Goal: Answer question/provide support

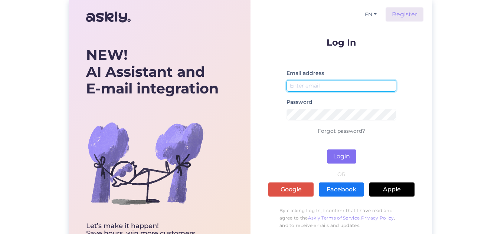
type input "[EMAIL_ADDRESS][DOMAIN_NAME]"
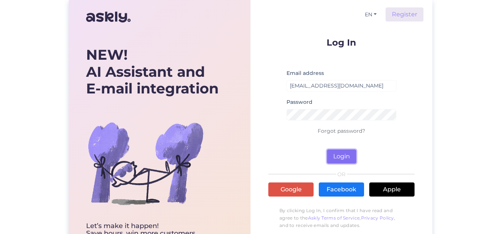
click at [339, 155] on button "Login" at bounding box center [341, 157] width 29 height 14
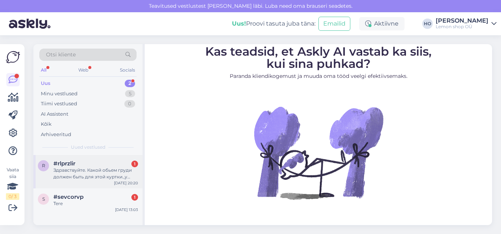
click at [85, 175] on div "Здравствуйте. Какой обьем груди должен быть для этой куртки.,у меня 112,какой р…" at bounding box center [95, 173] width 85 height 13
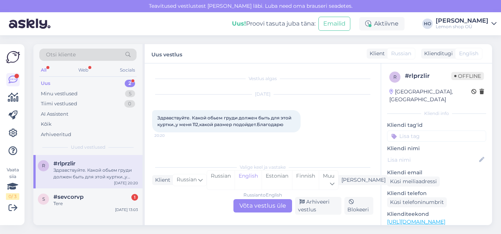
click at [255, 205] on div "Russian to English Võta vestlus üle" at bounding box center [262, 205] width 59 height 13
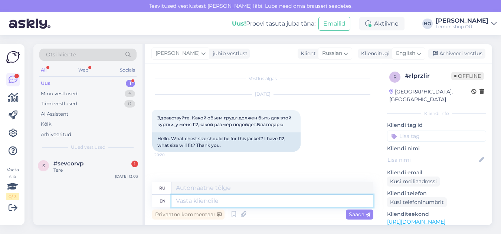
click at [222, 200] on textarea at bounding box center [272, 201] width 202 height 13
type textarea "Size"
type textarea "Размер"
type textarea "Size L"
type textarea "Размер L"
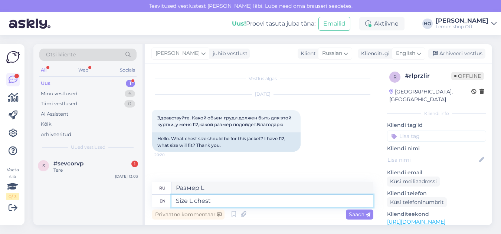
type textarea "Size L chest"
type textarea "Размер груди L"
type textarea "Size L chest is 112"
type textarea "Размер L, грудь 112"
type textarea "Size L chest is 112 cm a"
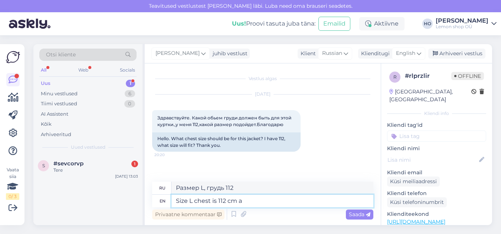
type textarea "Размер L обхват груди 112 см."
type textarea "Size L chest is 112 cm and"
type textarea "Размер L: обхват груди 112 см."
type textarea "Size L chest is 112 cm and size"
type textarea "Размер L обхват груди 112 см и размер"
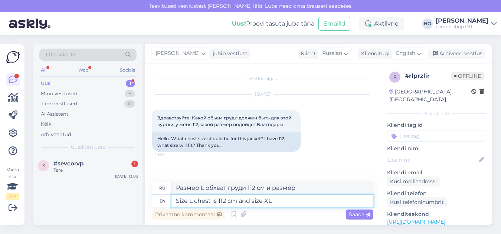
type textarea "Size L chest is 112 cm and size XL"
type textarea "Размер L — обхват груди 112 см, размер XL"
type textarea "Size L chest is 112 cm and size XL chest i"
type textarea "Обхват груди размера L составляет 112 см, а обхват груди размера XL"
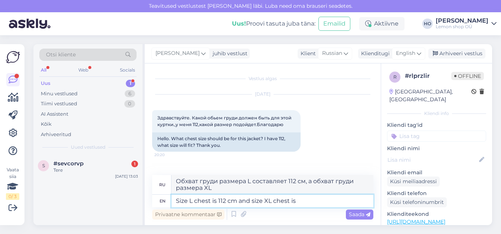
type textarea "Size L chest is 112 cm and size XL chest is"
type textarea "Обхват груди размера L составляет 112 см, а обхват груди размера XL составляет"
type textarea "Size L chest is 112 cm and size XL chest is 118 c"
type textarea "Обхват груди размера L составляет 112 см, а обхват груди размера XL — 118 см."
type textarea "Size L chest is 112 cm and size XL chest is 118 cm.Either"
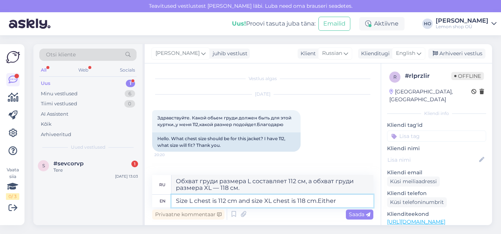
type textarea "Обхват груди размера L составляет 112 см, а обхват груди размера XL — 118 cm.Ei…"
type textarea "Size L chest is 112 cm and size XL chest is 118 cm.Either L"
type textarea "Обхват груди размера L составляет 112 см, а обхват груди размера XL — 118 cm.Ei…"
type textarea "Size L chest is 112 cm and size XL chest is 118 cm.Either L or"
type textarea "Обхват груди размера L составляет 112 см, а обхват груди размера XL составляет …"
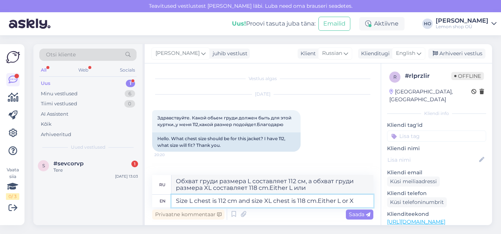
type textarea "Size L chest is 112 cm and size XL chest is 118 cm.Either L or XL"
type textarea "Обхват груди размера L составляет 112 см, а обхват груди размера XL — 118 cm.Ei…"
type textarea "Size L chest is 112 cm and size XL chest is 118 cm.Either L or XL.If"
type textarea "Обхват груди размера L составляет 112 см, а обхват груди размера XL составляет …"
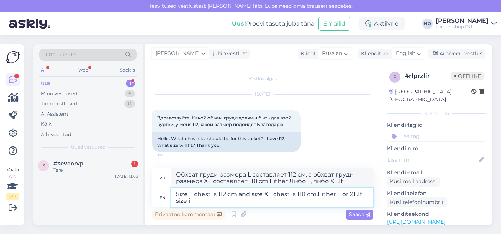
type textarea "Size L chest is 112 cm and size XL chest is 118 cm.Either L or XL.If size is"
type textarea "Обхват груди размера L составляет 112 см, а обхват груди размера XL составляет …"
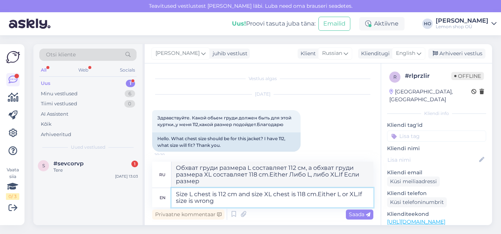
type textarea "Size L chest is 112 cm and size XL chest is 118 cm.Either L or XL.If size is wr…"
type textarea "Обхват груди размера L составляет 112 см, а обхват груди размера XL — 118 cm.Ei…"
type textarea "Size L chest is 112 cm and size XL chest is 118 cm.Either L or XL.If size is wr…"
type textarea "Обхват груди размера L составляет 112 см, а обхват груди размера XL — 118 cm.Ei…"
type textarea "Size L chest is 112 cm and size XL chest is 118 cm.Either L or XL.If size is wr…"
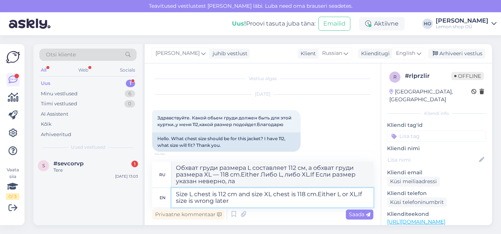
type textarea "Обхват груди размера L составляет 112 см, а обхват груди размера XL — 118 cm.Ei…"
type textarea "Size L chest is 112 cm and size XL chest is 118 cm.Either L or XL.If size is wr…"
type textarea "Обхват груди размера L составляет 112 см, а обхват груди размера XL составляет …"
type textarea "Size L chest is 112 cm and size XL chest is 118 cm.Either L or XL.If size is wr…"
type textarea "Обхват груди размера L составляет 112 см, а обхват груди размера XL — 118 cm.Ei…"
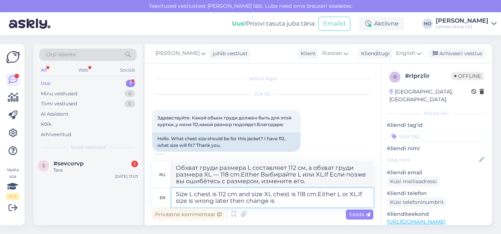
type textarea "Size L chest is 112 cm and size XL chest is 118 cm.Either L or XL.If size is wr…"
type textarea "Обхват груди размера L составляет 112 см, а обхват груди размера XL — 118 cm.Ei…"
type textarea "Size L chest is 112 cm and size XL chest is 118 cm.Either L or XL.If size is wr…"
type textarea "Обхват груди размера L составляет 112 см, а обхват груди размера XL — 118 cm.Ei…"
type textarea "Size L chest is 112 cm and size XL chest is 118 cm.Either L or XL.If size is wr…"
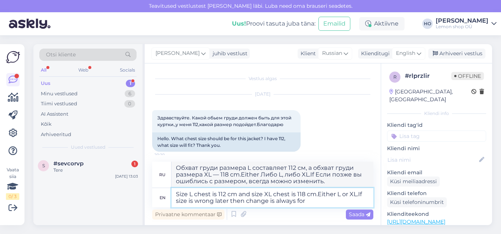
type textarea "Обхват груди размера L составляет 112 см, а обхват груди размера XL составляет …"
type textarea "Size L chest is 112 cm and size XL chest is 118 cm.Either L or XL.If size is wr…"
type textarea "Обхват груди размера L составляет 112 см, а обхват груди размера XL — 118 cm.Ei…"
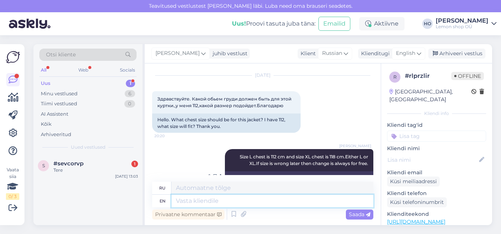
scroll to position [56, 0]
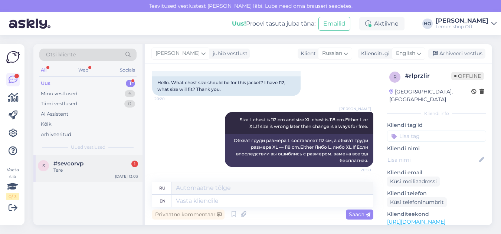
click at [87, 163] on div "#sevcorvp 1" at bounding box center [95, 163] width 85 height 7
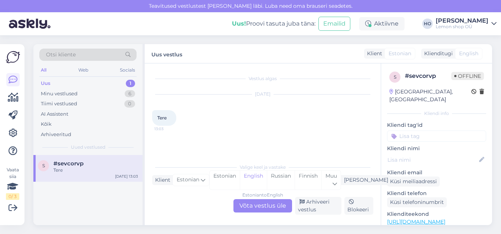
click at [261, 207] on div "Estonian to English Võta vestlus üle" at bounding box center [262, 205] width 59 height 13
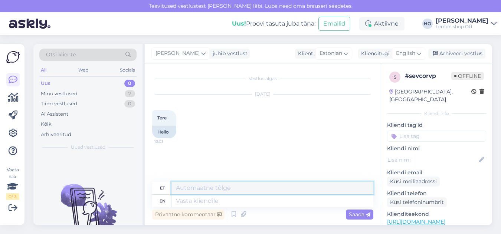
click at [262, 184] on textarea at bounding box center [272, 188] width 202 height 13
type textarea "Tere-palun jätke siia oma küsimus toote kohta."
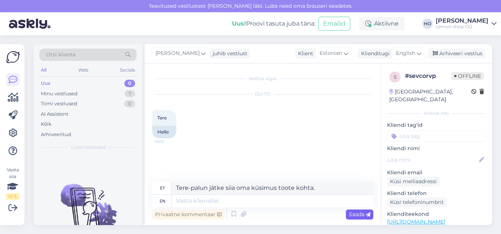
click at [360, 217] on span "Saada" at bounding box center [360, 214] width 22 height 7
click at [353, 217] on span "Saada" at bounding box center [360, 214] width 22 height 7
click at [356, 214] on span "Saada" at bounding box center [360, 214] width 22 height 7
